Goal: Information Seeking & Learning: Find specific fact

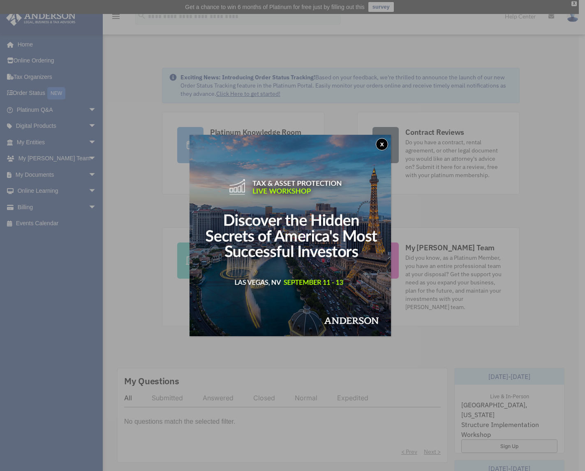
click at [386, 143] on button "x" at bounding box center [381, 144] width 12 height 12
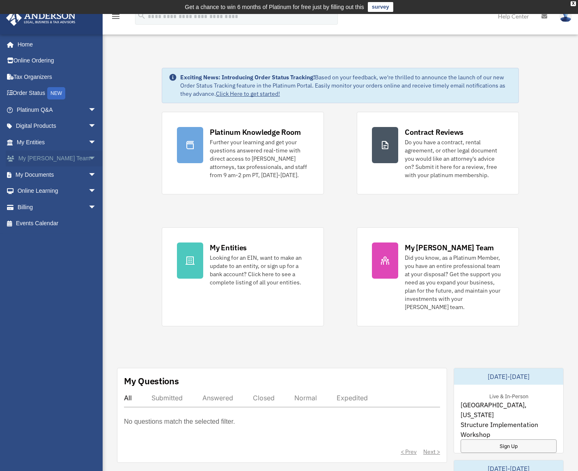
click at [34, 159] on link "My Anderson Team arrow_drop_down" at bounding box center [57, 158] width 103 height 16
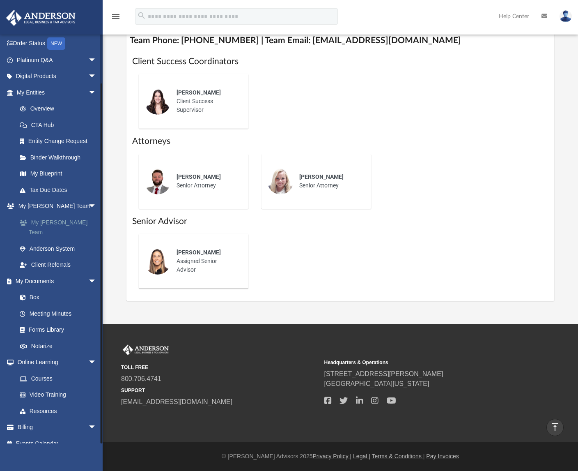
scroll to position [350, 0]
click at [42, 421] on link "Billing arrow_drop_down" at bounding box center [57, 427] width 103 height 16
click at [88, 419] on span "arrow_drop_down" at bounding box center [96, 427] width 16 height 17
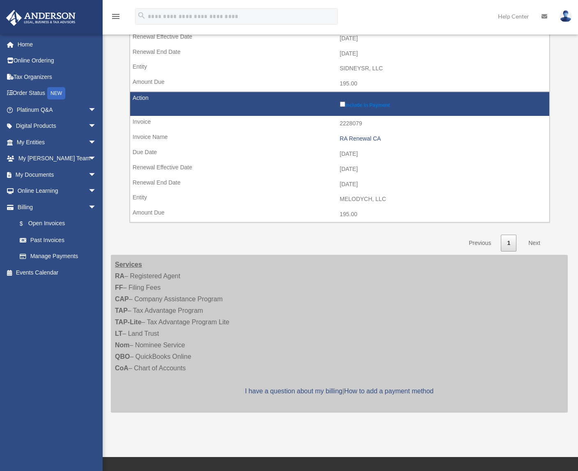
scroll to position [468, 0]
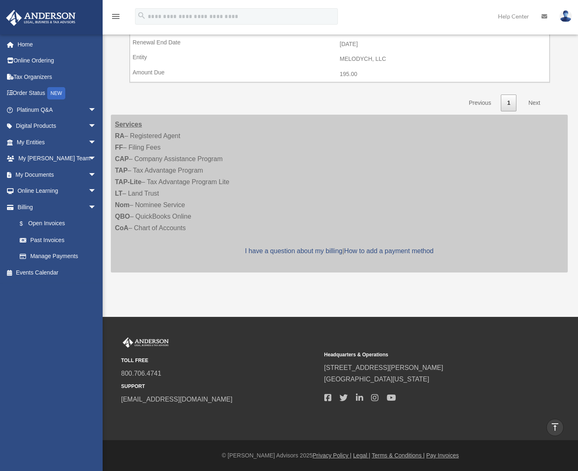
click at [538, 101] on link "Next" at bounding box center [535, 102] width 24 height 17
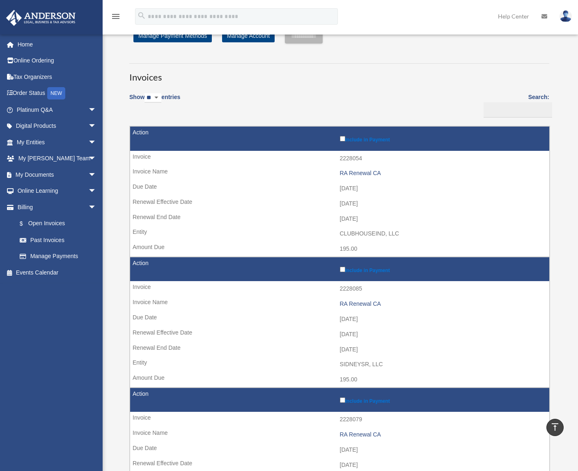
scroll to position [0, 0]
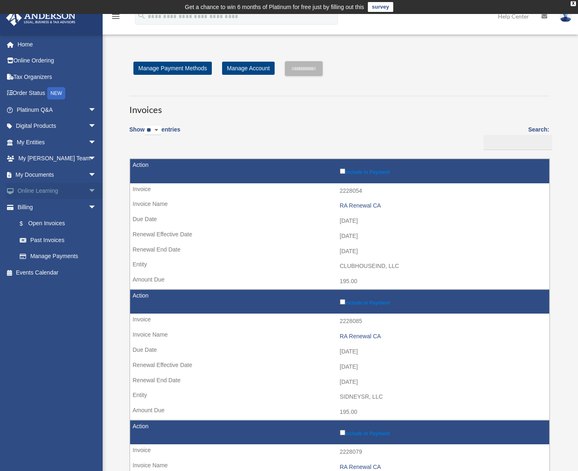
click at [39, 190] on link "Online Learning arrow_drop_down" at bounding box center [57, 191] width 103 height 16
click at [52, 66] on link "Online Ordering" at bounding box center [57, 61] width 103 height 16
click at [50, 96] on link "Order Status NEW" at bounding box center [57, 93] width 103 height 17
click at [33, 140] on link "My Entities arrow_drop_down" at bounding box center [57, 142] width 103 height 16
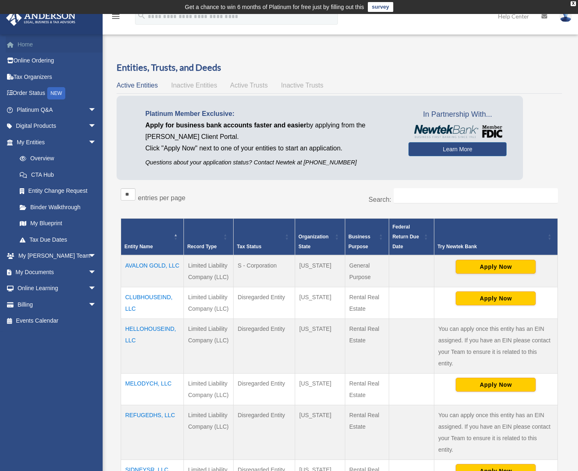
click at [41, 47] on link "Home" at bounding box center [57, 44] width 103 height 16
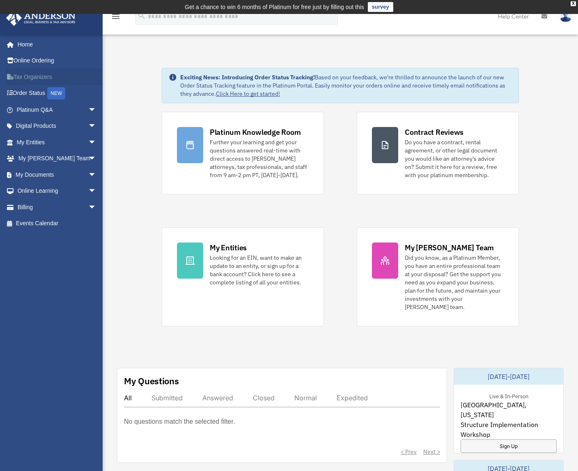
click at [64, 81] on link "Tax Organizers" at bounding box center [57, 77] width 103 height 16
click at [484, 41] on div "Dashboard [EMAIL_ADDRESS][DOMAIN_NAME] Sign Out [EMAIL_ADDRESS][DOMAIN_NAME] Ho…" at bounding box center [289, 449] width 578 height 825
click at [53, 136] on link "My Entities arrow_drop_down" at bounding box center [57, 142] width 103 height 16
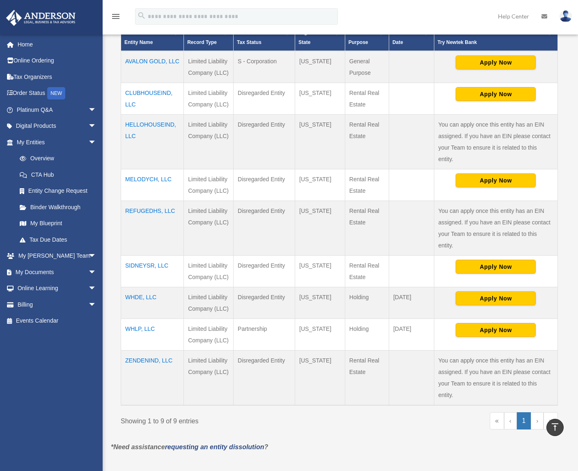
scroll to position [205, 0]
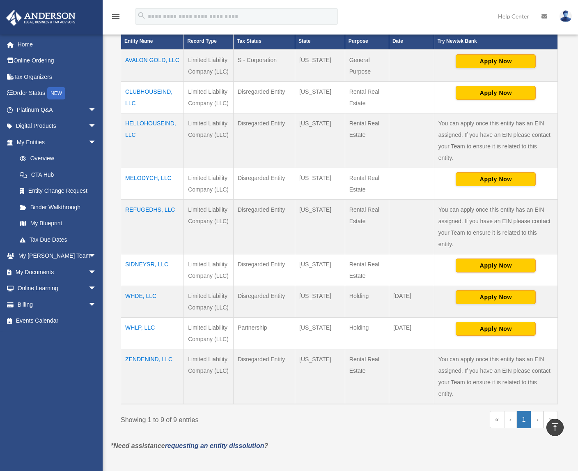
click at [149, 296] on td "WHDE, LLC" at bounding box center [152, 302] width 63 height 32
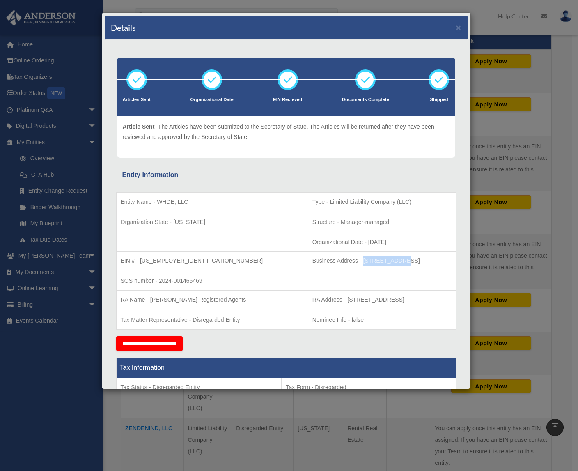
drag, startPoint x: 310, startPoint y: 260, endPoint x: 344, endPoint y: 263, distance: 34.2
click at [344, 263] on p "Business Address - [STREET_ADDRESS]" at bounding box center [382, 261] width 139 height 10
click at [432, 232] on td "Type - Limited Liability Company (LLC) Structure - Manager-managed Organization…" at bounding box center [382, 221] width 148 height 59
drag, startPoint x: 451, startPoint y: 30, endPoint x: 406, endPoint y: 117, distance: 98.5
click at [408, 114] on div "Details × Articles Sent" at bounding box center [286, 200] width 370 height 377
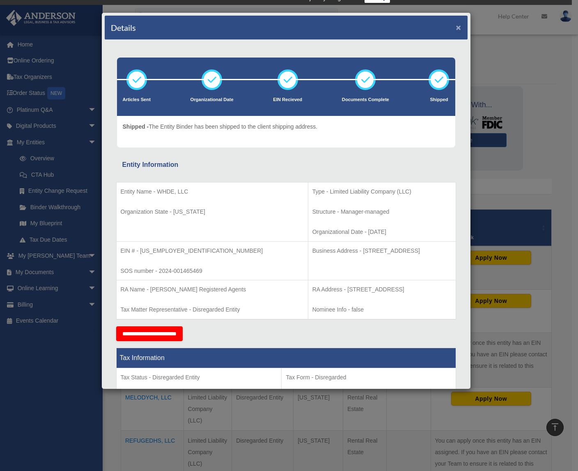
scroll to position [0, 0]
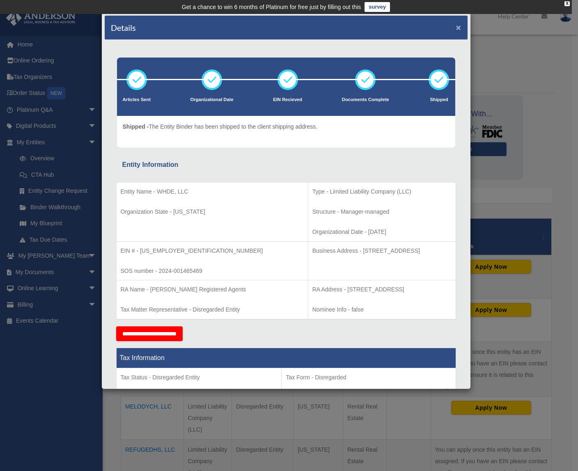
click at [456, 31] on button "×" at bounding box center [458, 27] width 5 height 9
